Goal: Information Seeking & Learning: Learn about a topic

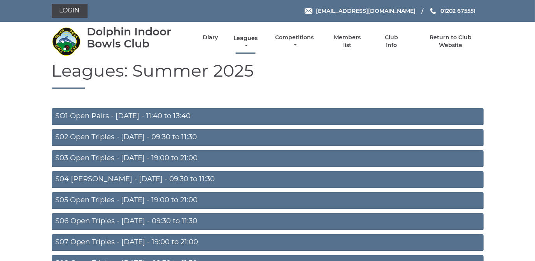
click at [242, 39] on link "Leagues" at bounding box center [246, 42] width 28 height 15
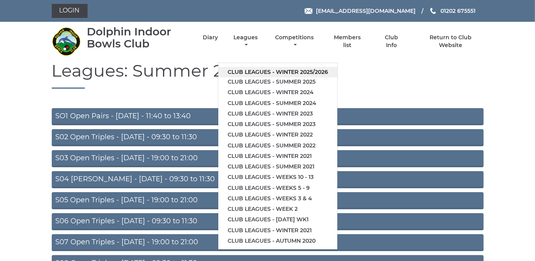
click at [248, 70] on link "Club leagues - Winter 2025/2026" at bounding box center [277, 72] width 119 height 11
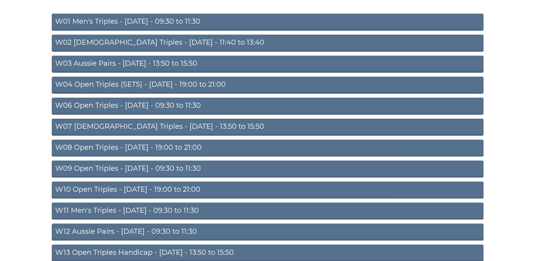
scroll to position [141, 0]
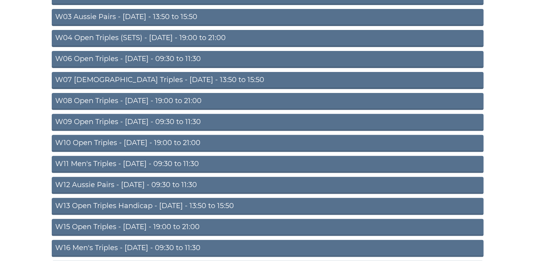
click at [167, 119] on link "W09 Open Triples - Wednesday - 09:30 to 11:30" at bounding box center [268, 122] width 432 height 17
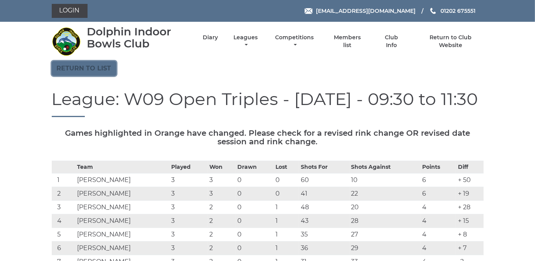
click at [106, 65] on link "Return to list" at bounding box center [84, 68] width 65 height 15
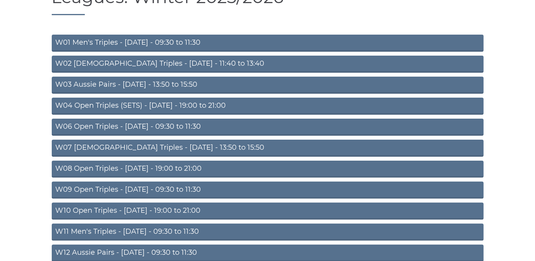
scroll to position [106, 0]
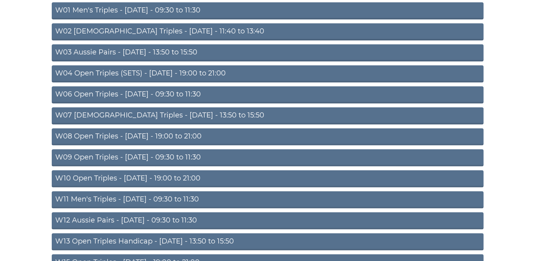
click at [166, 134] on link "W08 Open Triples - [DATE] - 19:00 to 21:00" at bounding box center [268, 136] width 432 height 17
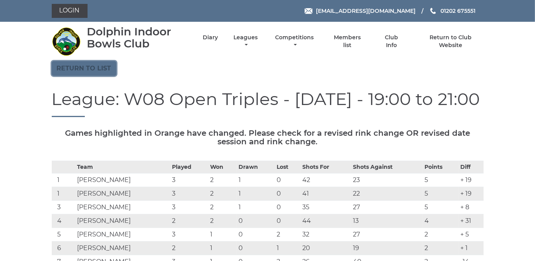
click at [97, 68] on link "Return to list" at bounding box center [84, 68] width 65 height 15
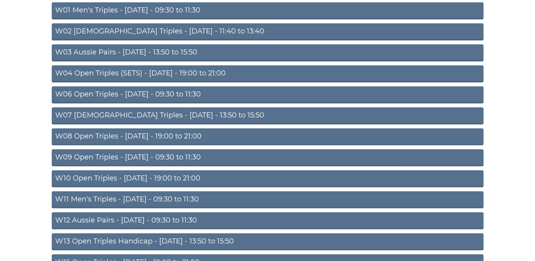
scroll to position [141, 0]
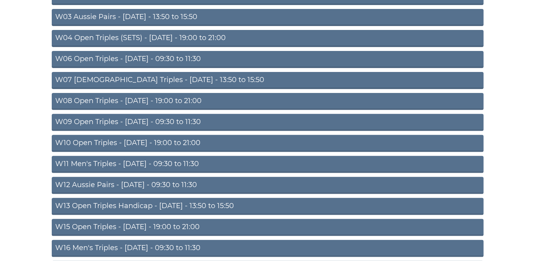
click at [182, 140] on link "W10 Open Triples - [DATE] - 19:00 to 21:00" at bounding box center [268, 143] width 432 height 17
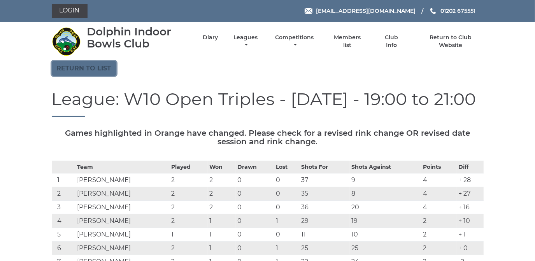
click at [103, 67] on link "Return to list" at bounding box center [84, 68] width 65 height 15
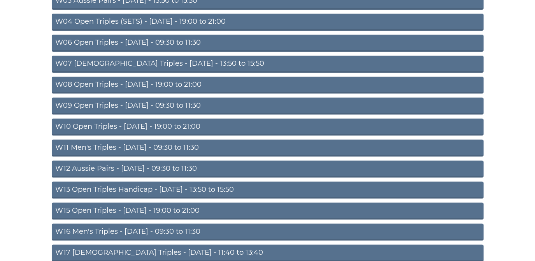
scroll to position [177, 0]
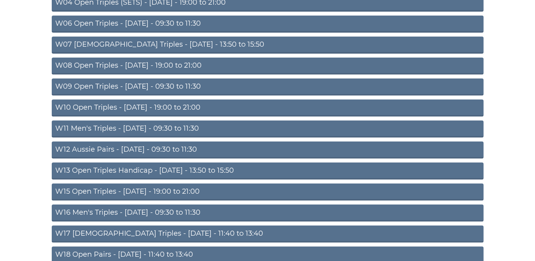
click at [161, 189] on link "W15 Open Triples - [DATE] - 19:00 to 21:00" at bounding box center [268, 192] width 432 height 17
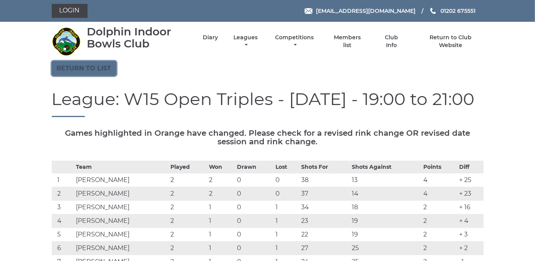
click at [90, 67] on link "Return to list" at bounding box center [84, 68] width 65 height 15
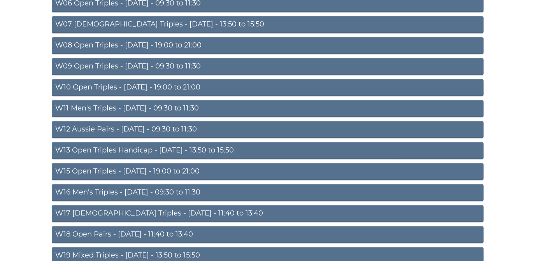
scroll to position [255, 0]
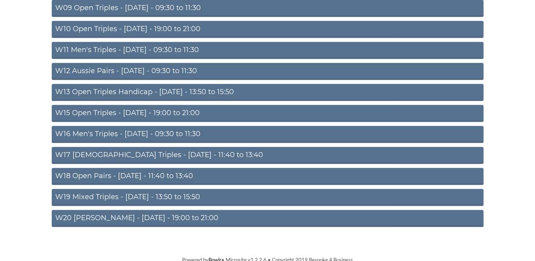
click at [159, 212] on link "W20 Aussie Pairs - Friday - 19:00 to 21:00" at bounding box center [268, 218] width 432 height 17
